Goal: Transaction & Acquisition: Subscribe to service/newsletter

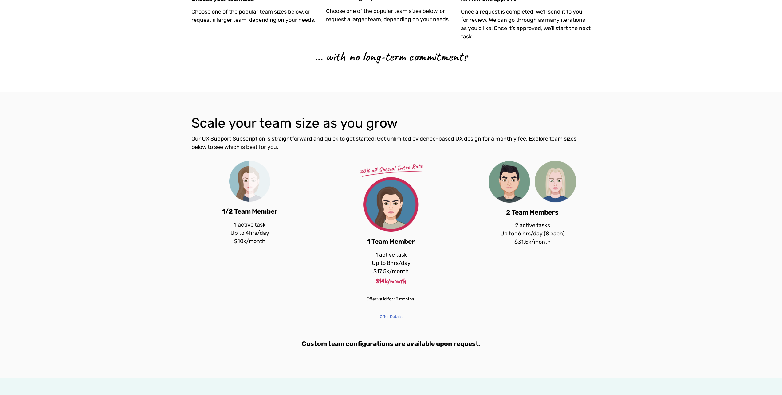
scroll to position [601, 0]
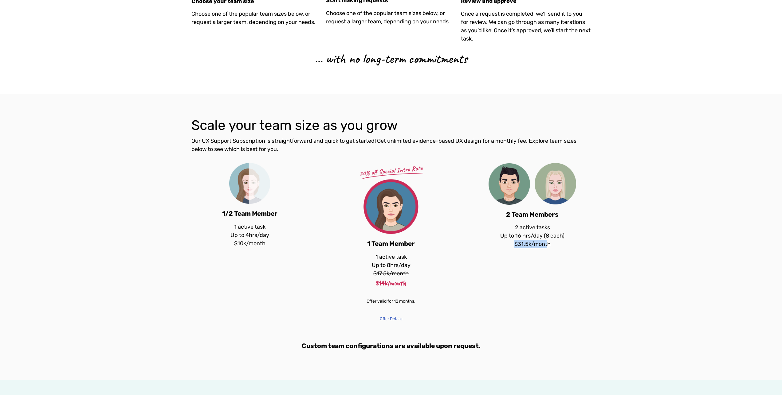
drag, startPoint x: 516, startPoint y: 245, endPoint x: 550, endPoint y: 248, distance: 34.8
click at [549, 248] on p "2 active tasks Up to 16 hrs/day (8 each) $31.5k/month" at bounding box center [532, 236] width 117 height 25
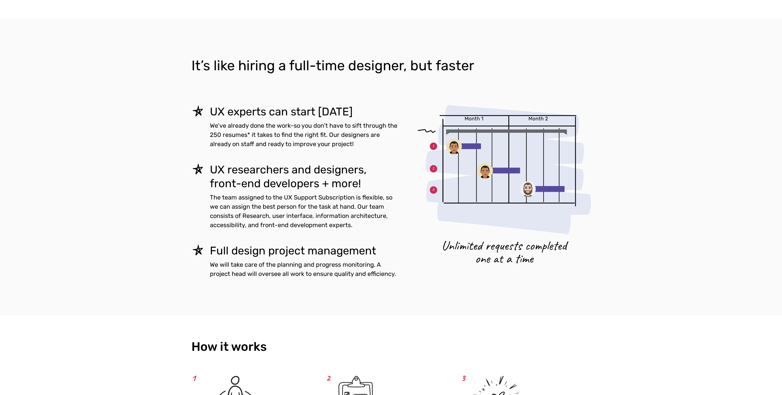
scroll to position [0, 0]
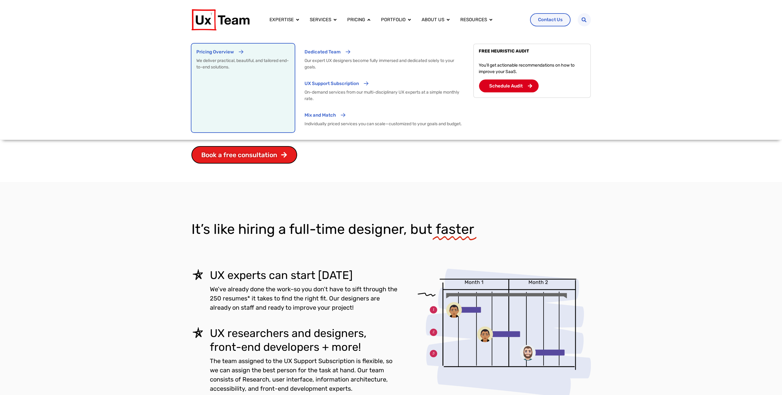
click at [223, 52] on p "Pricing Overview" at bounding box center [214, 52] width 37 height 7
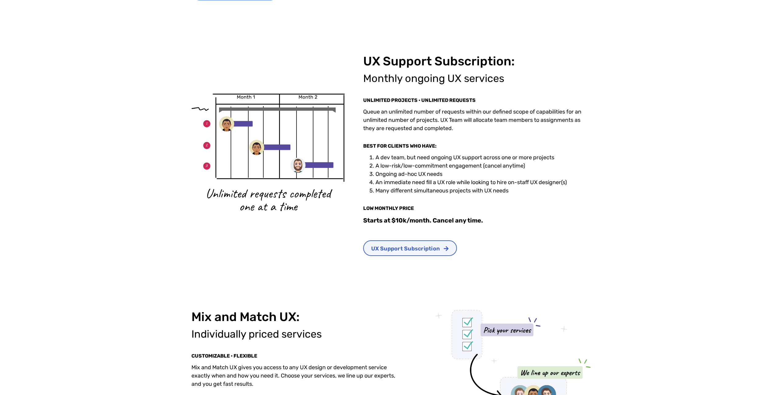
scroll to position [438, 0]
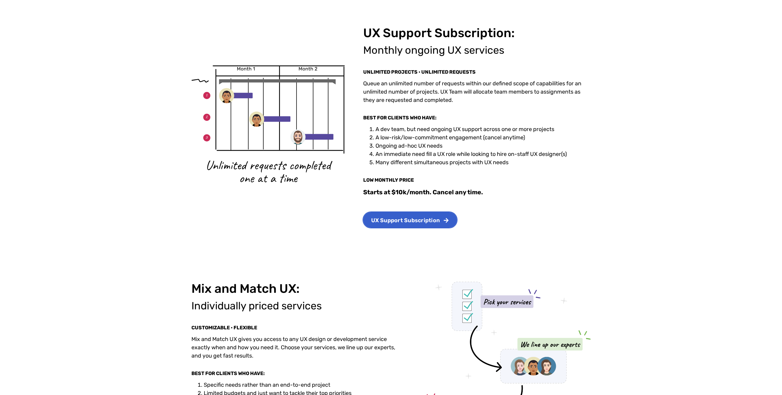
click at [446, 212] on link "UX Support Subscription" at bounding box center [410, 220] width 94 height 16
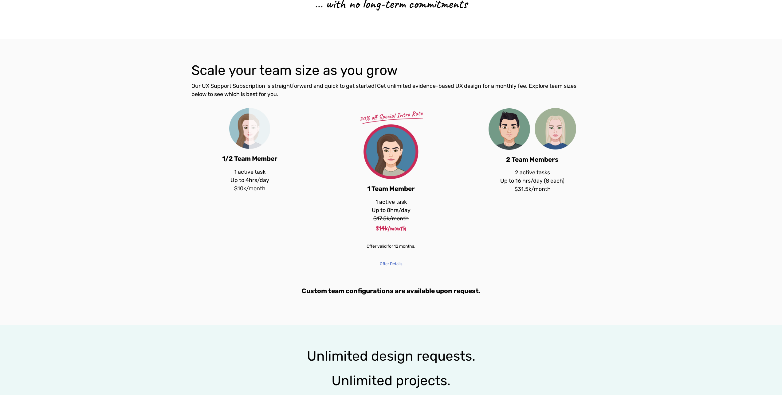
scroll to position [657, 0]
